Goal: Transaction & Acquisition: Purchase product/service

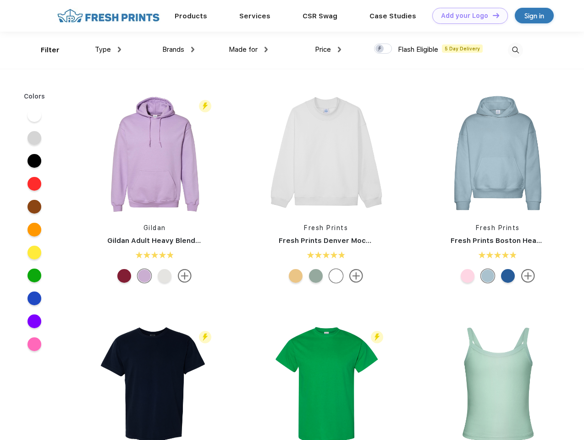
click at [467, 16] on link "Add your Logo Design Tool" at bounding box center [471, 16] width 76 height 16
click at [0, 0] on div "Design Tool" at bounding box center [0, 0] width 0 height 0
click at [492, 15] on link "Add your Logo Design Tool" at bounding box center [471, 16] width 76 height 16
click at [44, 50] on div "Filter" at bounding box center [50, 50] width 19 height 11
click at [108, 50] on span "Type" at bounding box center [103, 49] width 16 height 8
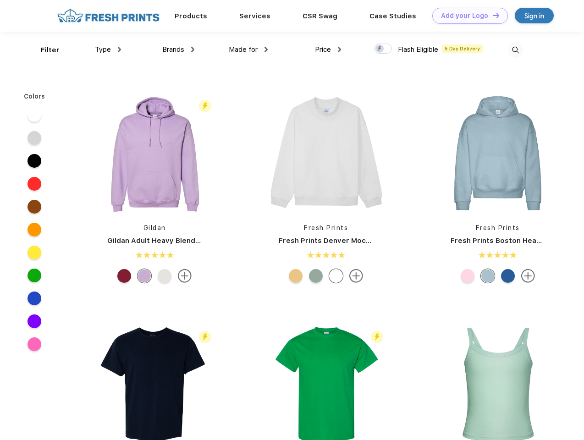
click at [178, 50] on span "Brands" at bounding box center [173, 49] width 22 height 8
click at [249, 50] on span "Made for" at bounding box center [243, 49] width 29 height 8
click at [328, 50] on span "Price" at bounding box center [323, 49] width 16 height 8
click at [384, 49] on div at bounding box center [383, 49] width 18 height 10
click at [380, 49] on input "checkbox" at bounding box center [377, 46] width 6 height 6
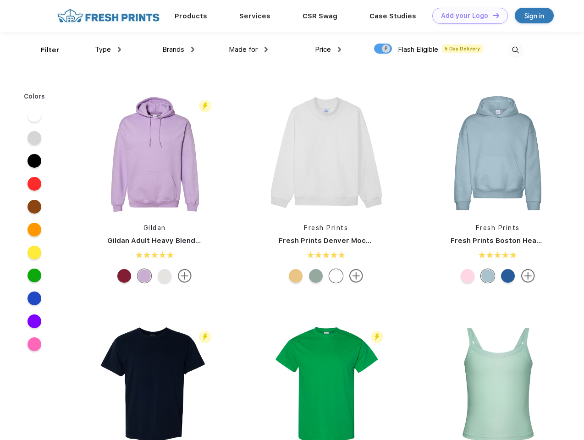
click at [516, 50] on img at bounding box center [515, 50] width 15 height 15
